Goal: Transaction & Acquisition: Obtain resource

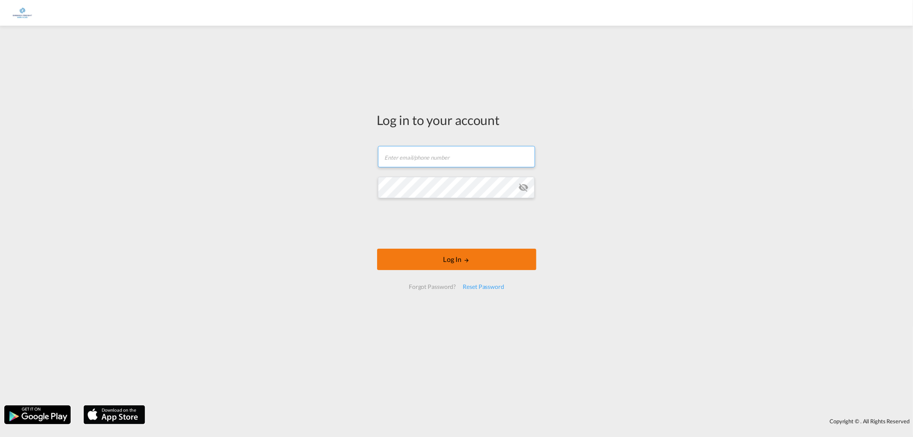
type input "[PERSON_NAME][EMAIL_ADDRESS][PERSON_NAME][DOMAIN_NAME]"
click at [485, 265] on button "Log In" at bounding box center [456, 259] width 159 height 21
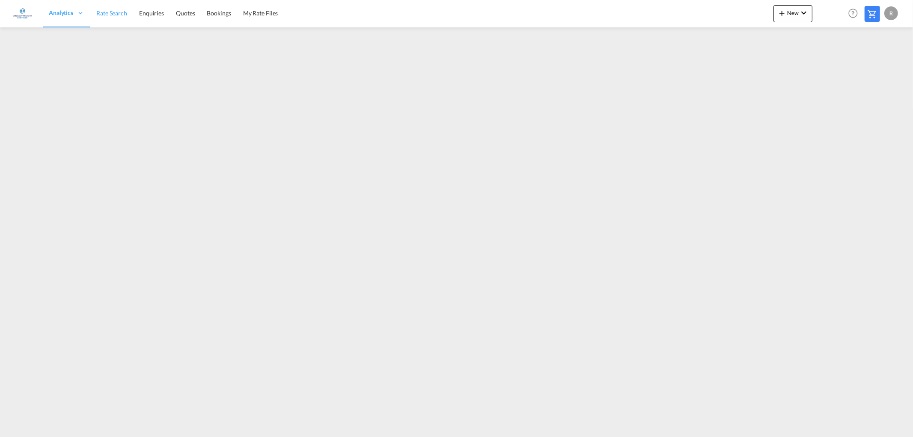
click at [109, 13] on span "Rate Search" at bounding box center [111, 12] width 31 height 7
click at [110, 14] on span "Rate Search" at bounding box center [111, 12] width 31 height 7
click at [793, 11] on span "New" at bounding box center [793, 12] width 32 height 7
click at [833, 61] on span "Ratesheet" at bounding box center [828, 64] width 9 height 17
